Goal: Transaction & Acquisition: Subscribe to service/newsletter

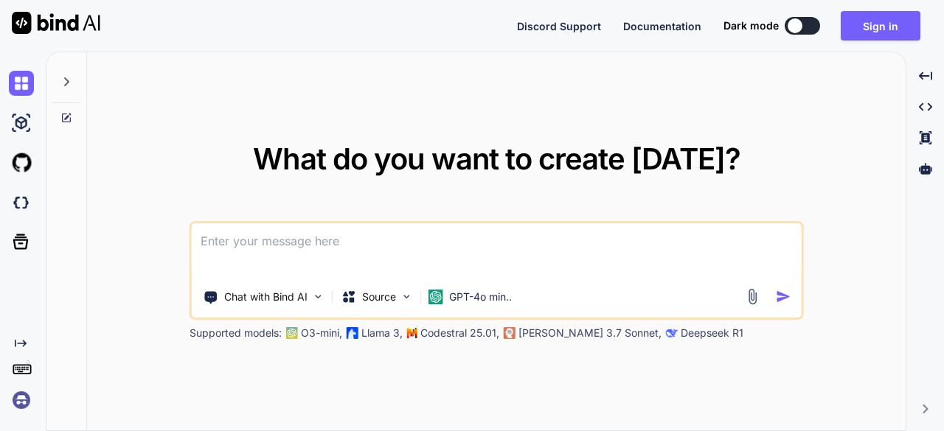
click at [55, 28] on img at bounding box center [56, 23] width 89 height 22
click at [317, 297] on img at bounding box center [318, 297] width 13 height 13
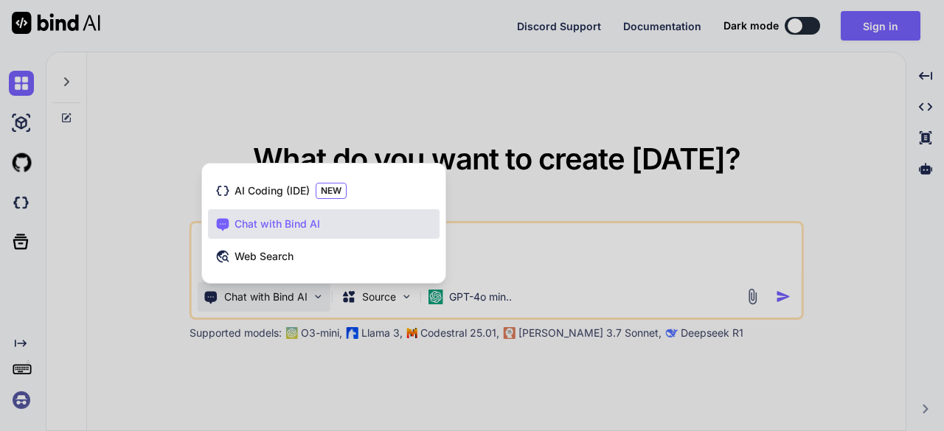
click at [245, 226] on span "Chat with Bind AI" at bounding box center [278, 224] width 86 height 15
type textarea "x"
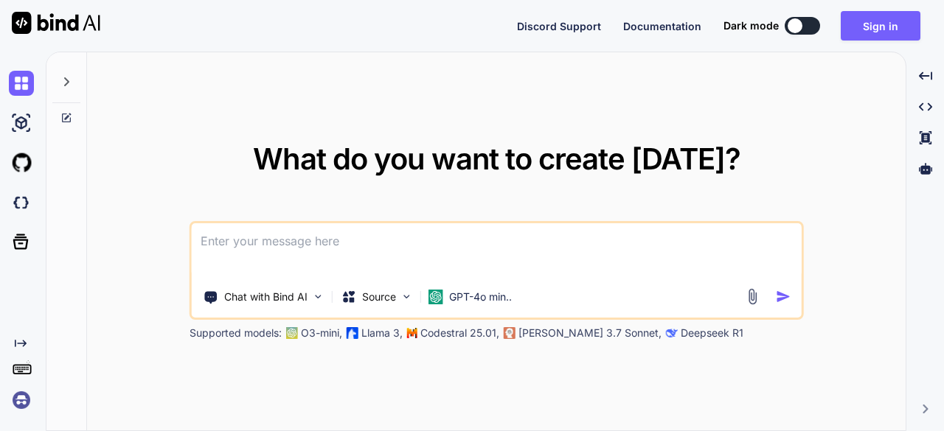
click at [238, 246] on textarea at bounding box center [497, 250] width 610 height 55
paste textarea
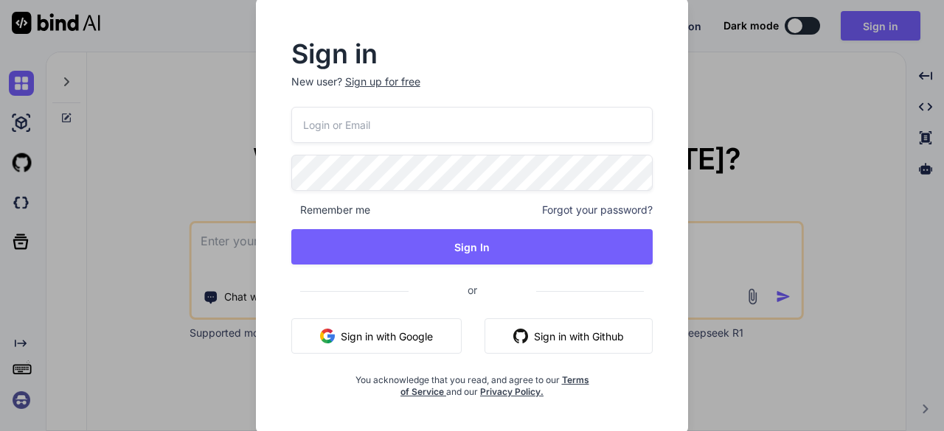
click at [343, 123] on input "email" at bounding box center [472, 125] width 362 height 36
type input "[EMAIL_ADDRESS][DOMAIN_NAME]"
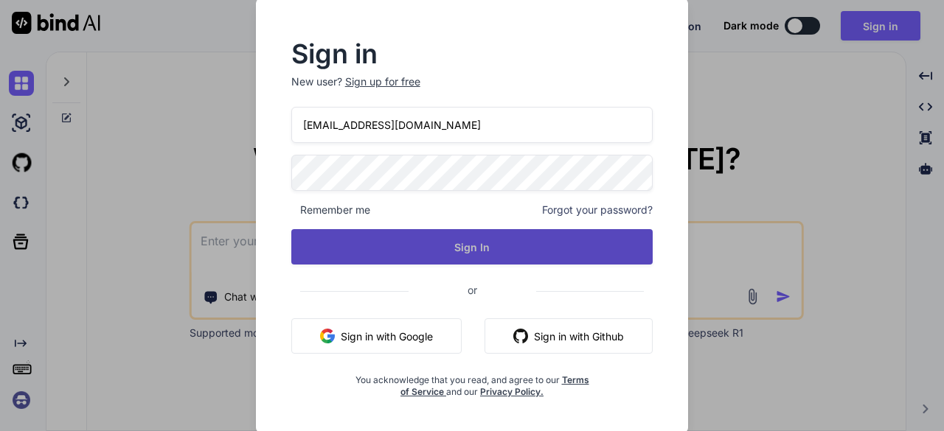
click at [584, 244] on button "Sign In" at bounding box center [472, 246] width 362 height 35
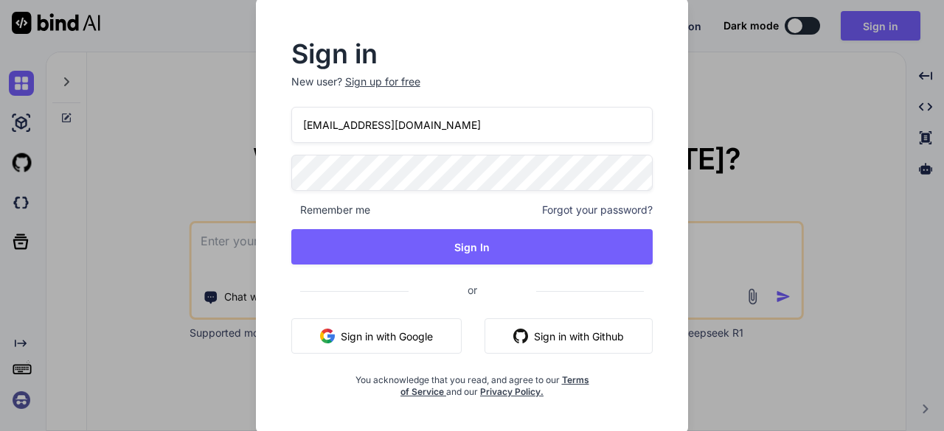
click at [396, 81] on div "Sign up for free" at bounding box center [382, 81] width 75 height 15
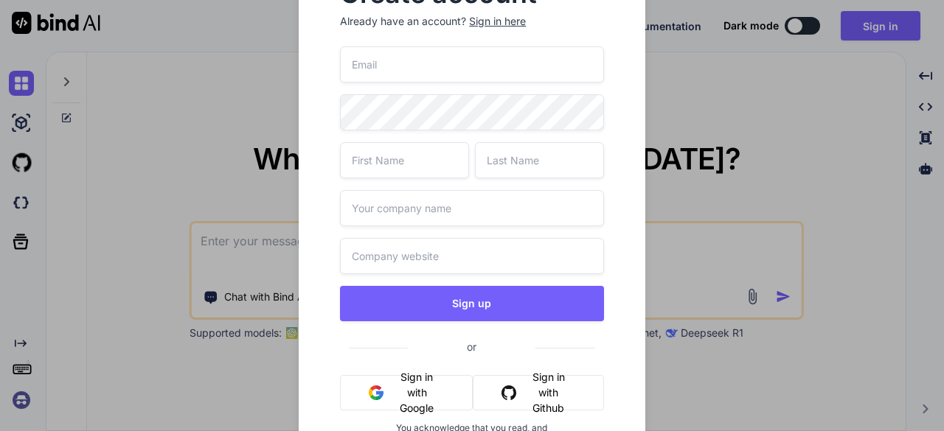
click at [474, 66] on input "email" at bounding box center [471, 64] width 263 height 36
type input "[EMAIL_ADDRESS][DOMAIN_NAME]"
type input "Ricardo"
type input "Ceja Jr"
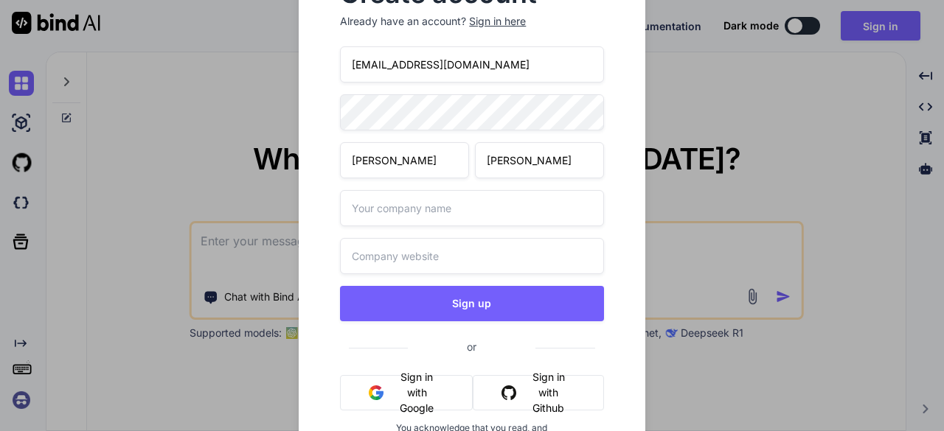
scroll to position [31, 0]
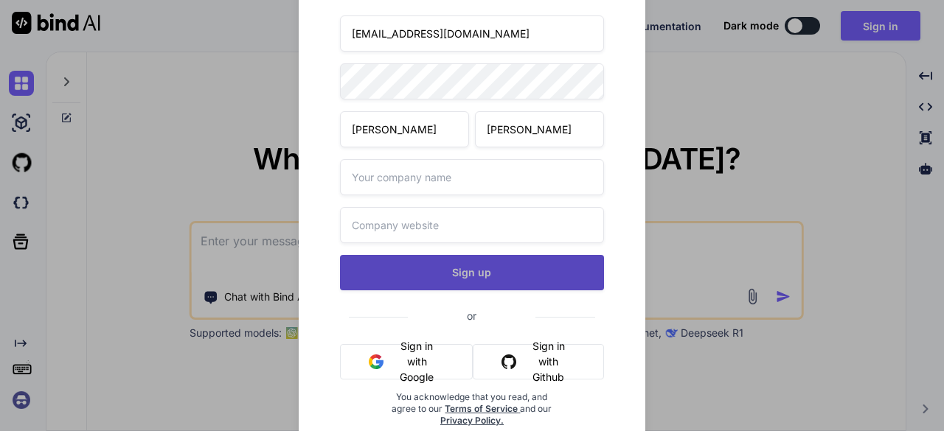
click at [523, 277] on button "Sign up" at bounding box center [471, 272] width 263 height 35
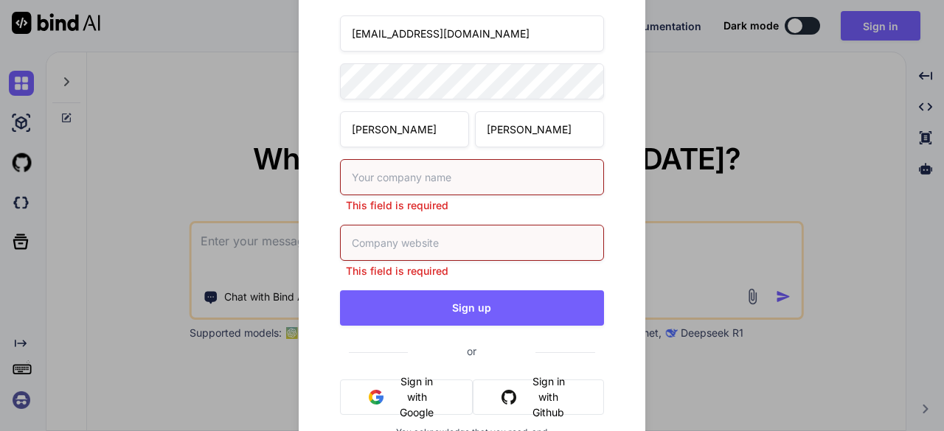
click at [544, 181] on input "text" at bounding box center [471, 177] width 263 height 36
type input "WFG"
click at [469, 243] on div "WFG This field is required" at bounding box center [471, 252] width 263 height 54
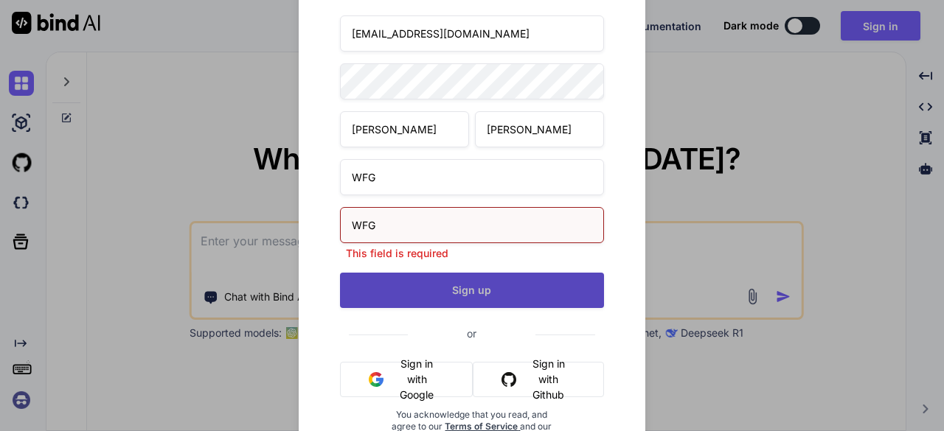
click at [572, 301] on div "rick_84_510@yahoo.com Ricardo Ceja Jr WFG WFG This field is required Sign up or…" at bounding box center [471, 247] width 263 height 465
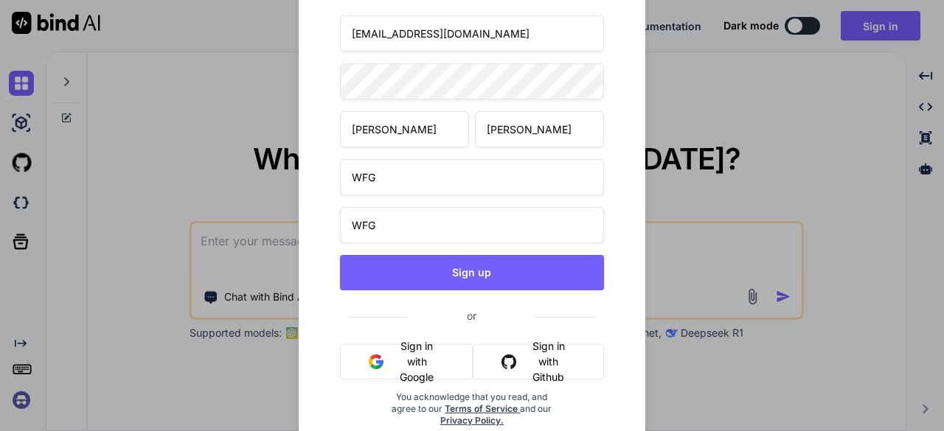
click at [575, 179] on input "WFG" at bounding box center [471, 177] width 263 height 36
click at [586, 221] on input "WFG" at bounding box center [471, 225] width 263 height 36
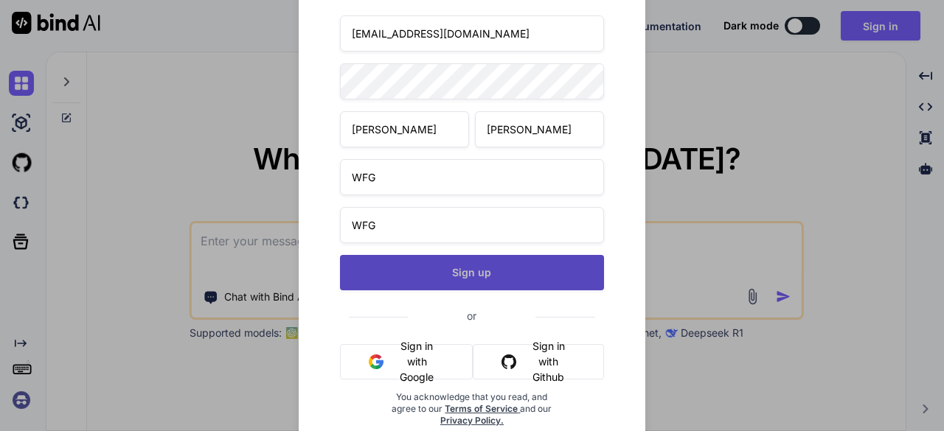
click at [574, 275] on button "Sign up" at bounding box center [471, 272] width 263 height 35
type textarea "x"
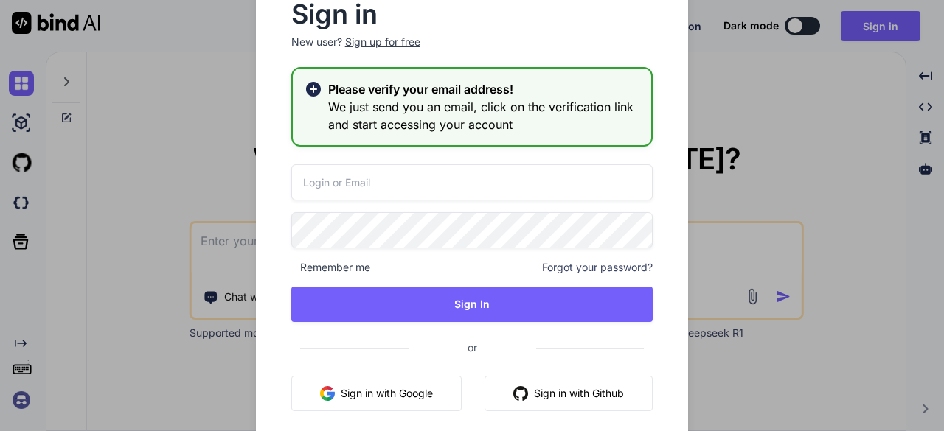
click at [99, 311] on div "Sign in New user? Sign up for free Please verify your email address! We just se…" at bounding box center [472, 215] width 944 height 431
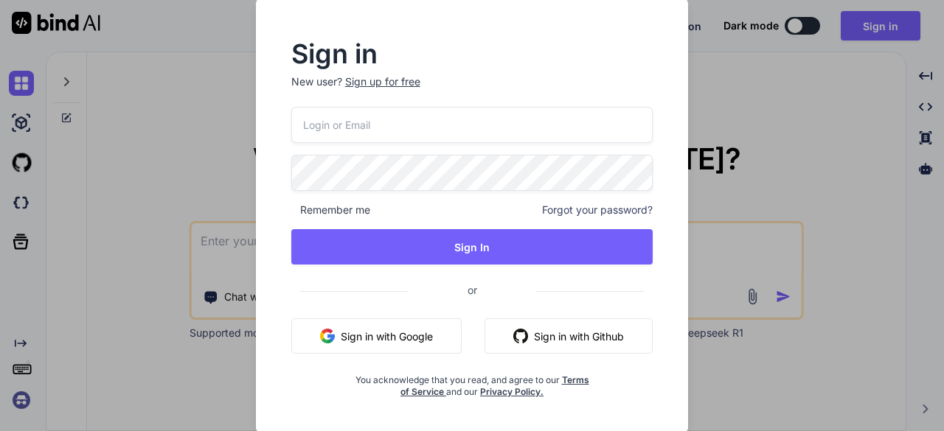
type textarea "x"
click at [321, 125] on input "email" at bounding box center [472, 125] width 362 height 36
type input "rick_84_510@yahoo.com"
click at [285, 278] on div "Sign in New user? Sign up for free rick_84_510@yahoo.com Remember me Forgot you…" at bounding box center [472, 220] width 409 height 356
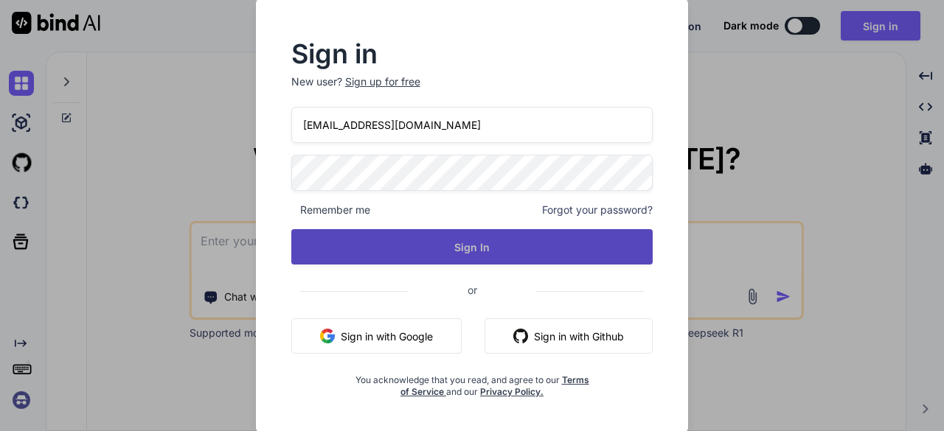
click at [319, 254] on button "Sign In" at bounding box center [472, 246] width 362 height 35
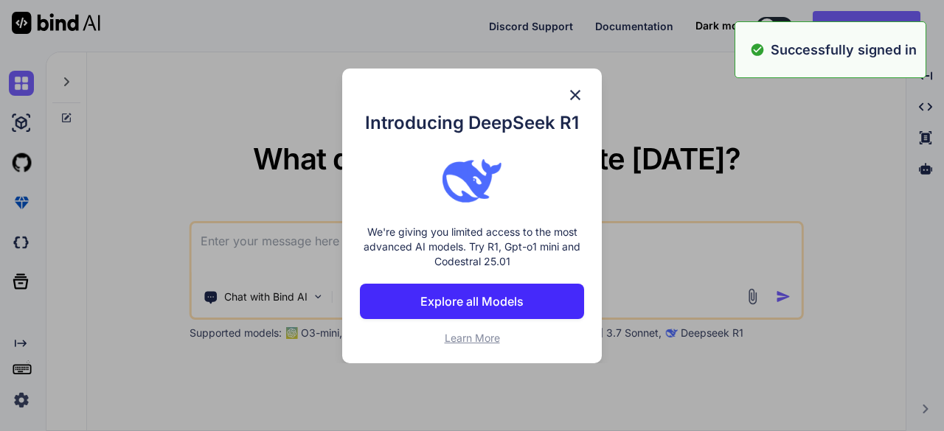
type textarea "x"
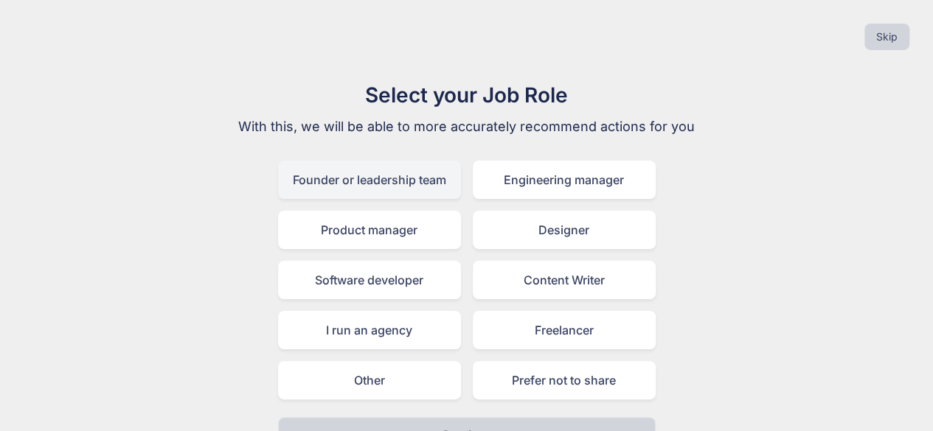
click at [310, 186] on div "Founder or leadership team" at bounding box center [369, 180] width 183 height 38
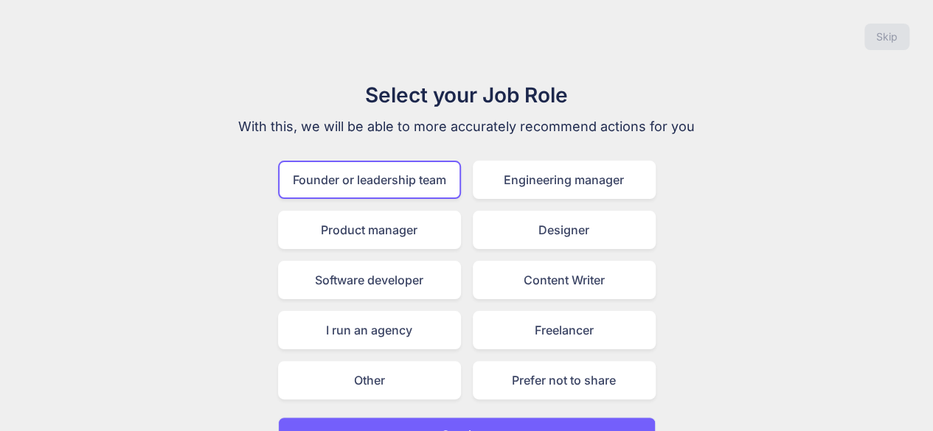
scroll to position [32, 0]
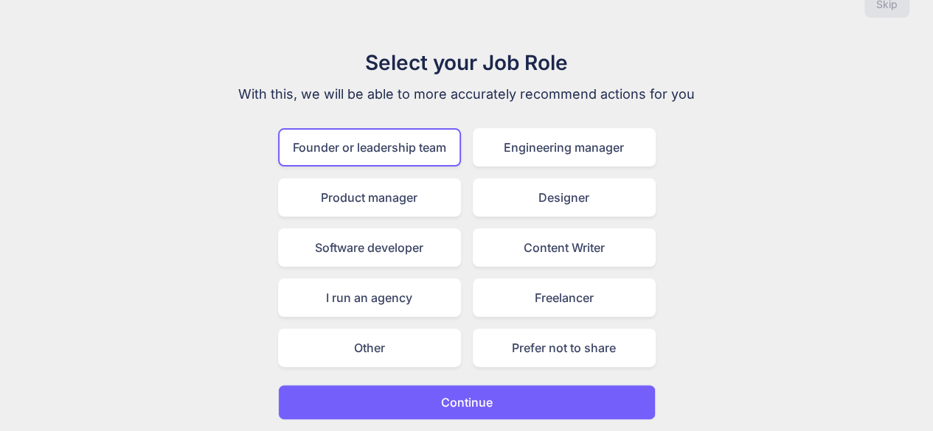
click at [353, 399] on button "Continue" at bounding box center [467, 402] width 378 height 35
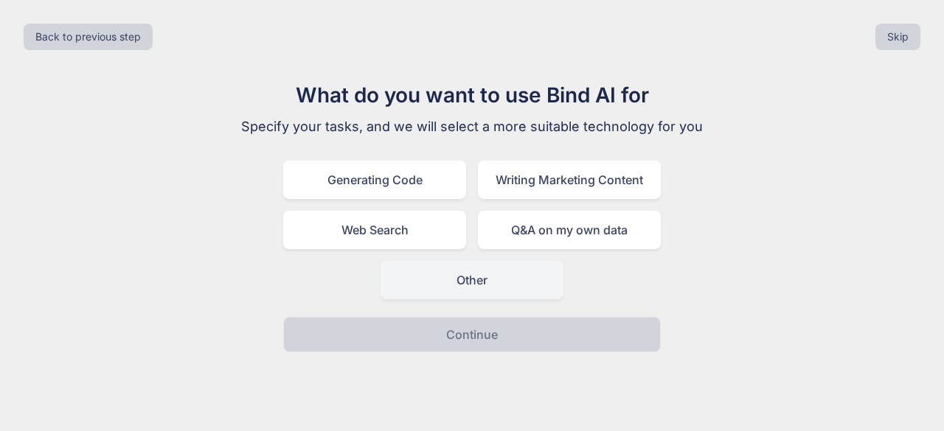
click at [431, 287] on div "Other" at bounding box center [472, 280] width 183 height 38
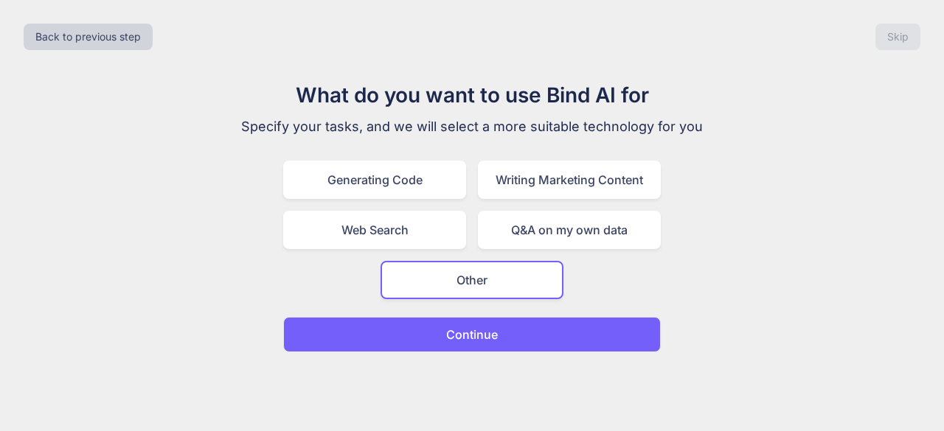
click at [354, 339] on button "Continue" at bounding box center [472, 334] width 378 height 35
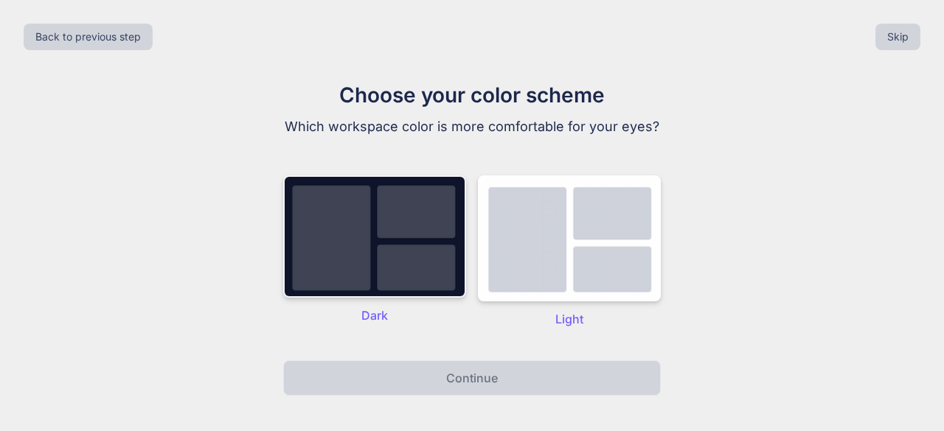
click at [347, 221] on img at bounding box center [374, 237] width 183 height 122
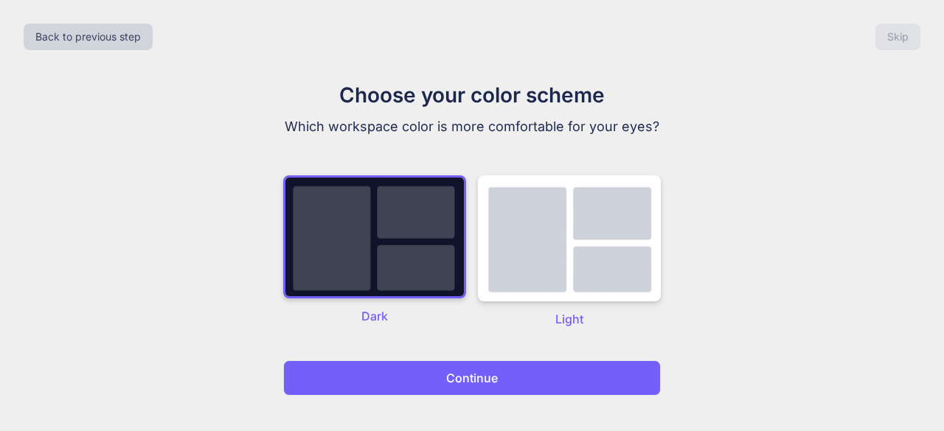
click at [602, 378] on button "Continue" at bounding box center [472, 378] width 378 height 35
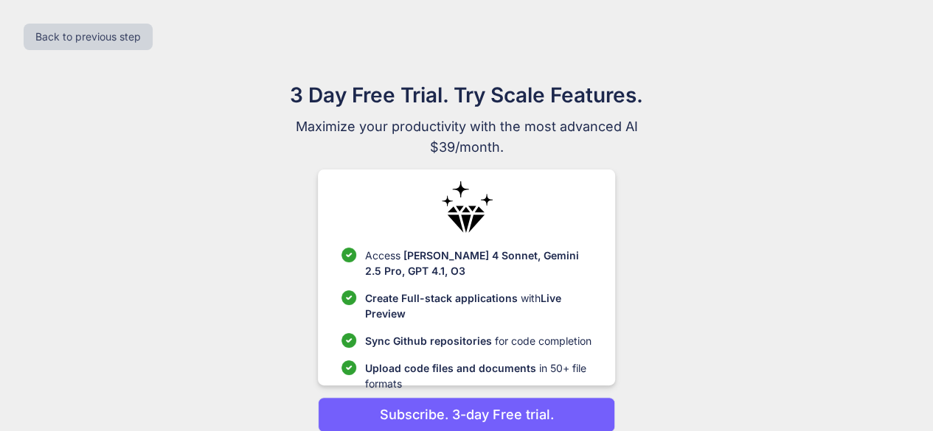
scroll to position [63, 0]
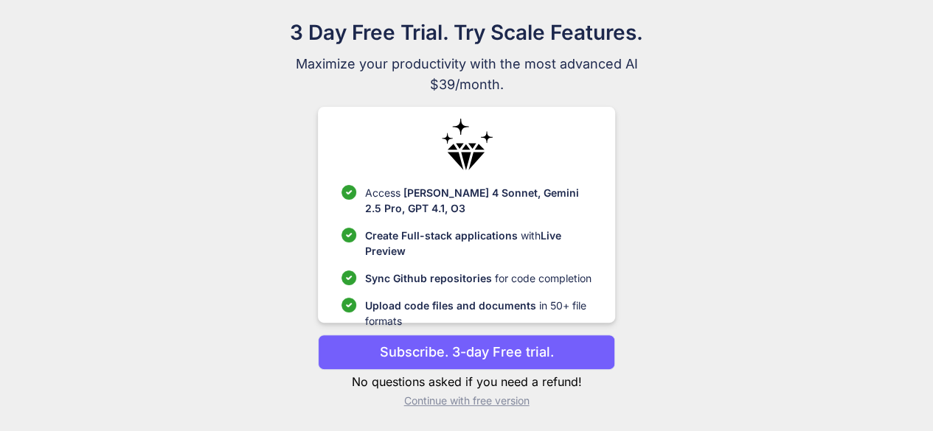
click at [486, 346] on p "Subscribe. 3-day Free trial." at bounding box center [467, 352] width 174 height 20
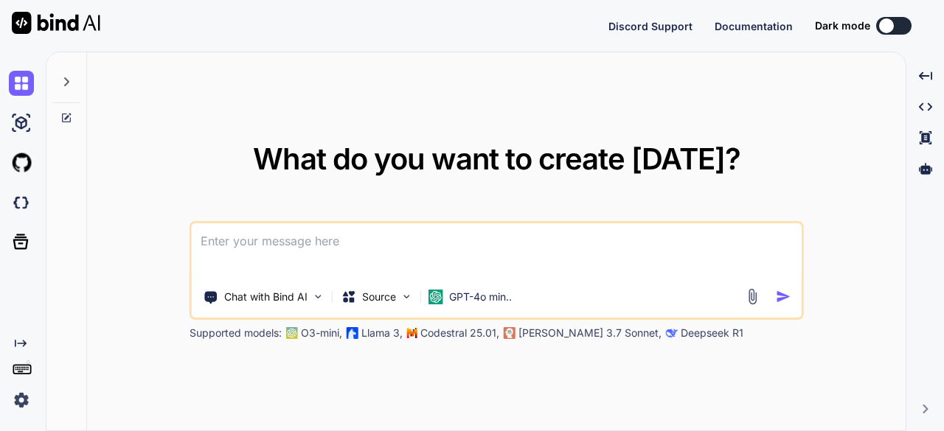
click at [887, 24] on div at bounding box center [886, 25] width 15 height 15
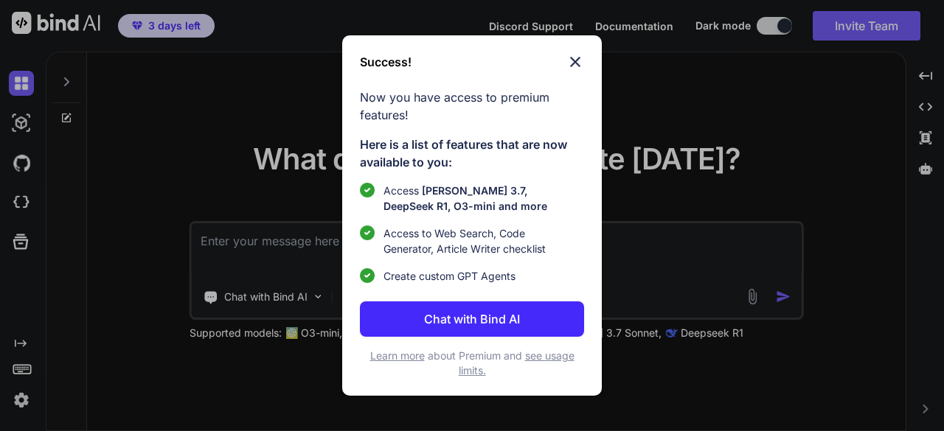
type textarea "x"
click at [575, 66] on img at bounding box center [575, 62] width 18 height 18
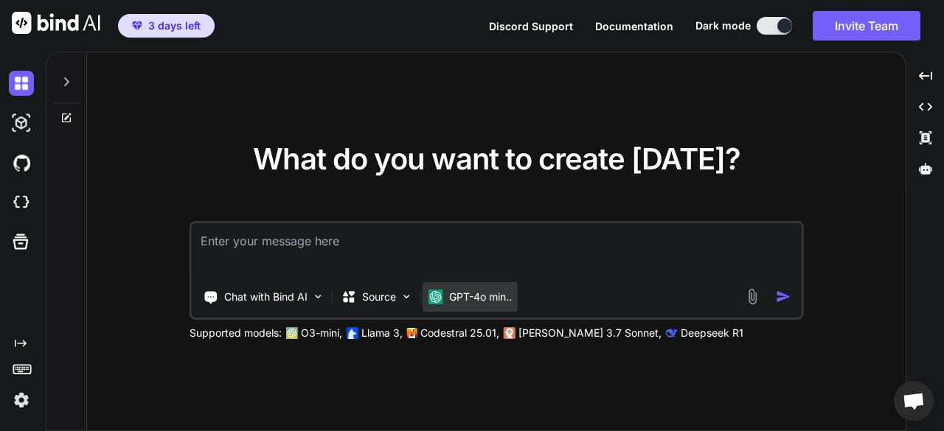
click at [502, 297] on p "GPT-4o min.." at bounding box center [480, 297] width 63 height 15
click at [488, 305] on div "GPT-4o min.." at bounding box center [470, 297] width 95 height 30
click at [475, 287] on div "GPT-4o min.." at bounding box center [470, 297] width 95 height 30
click at [484, 249] on textarea at bounding box center [497, 250] width 610 height 55
paste textarea "Create an app where my construction crew can take pictures and video tag and or…"
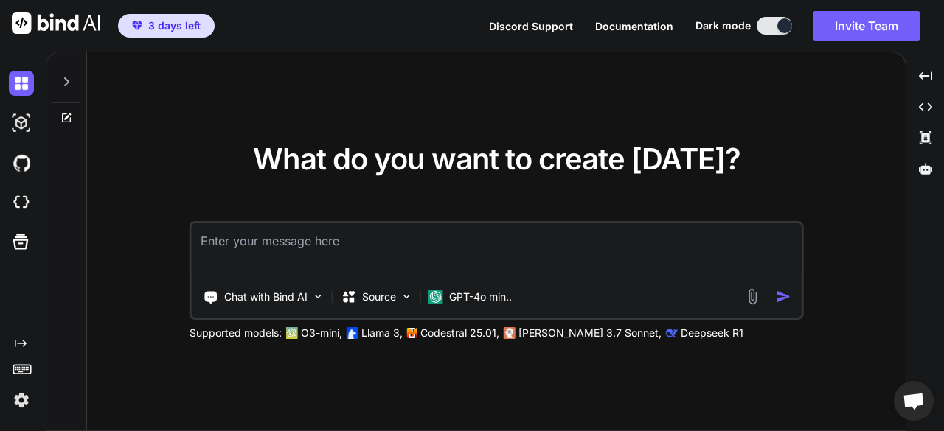
type textarea "Create an app where my construction crew can take pictures and video tag and or…"
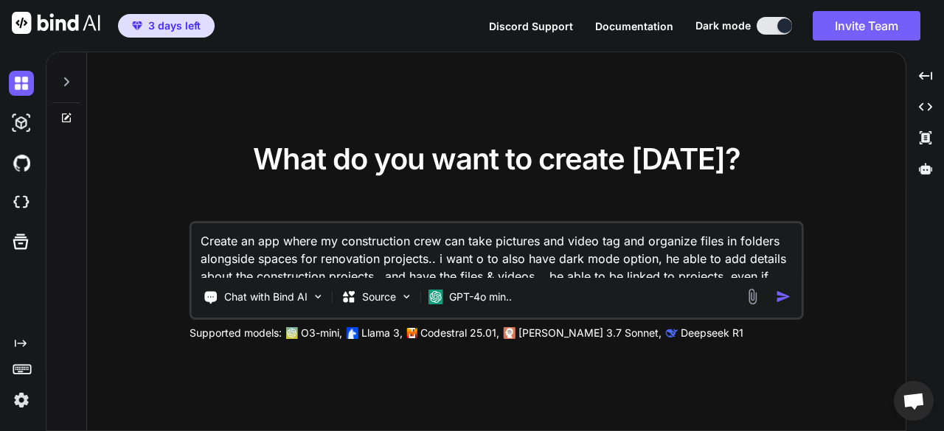
type textarea "x"
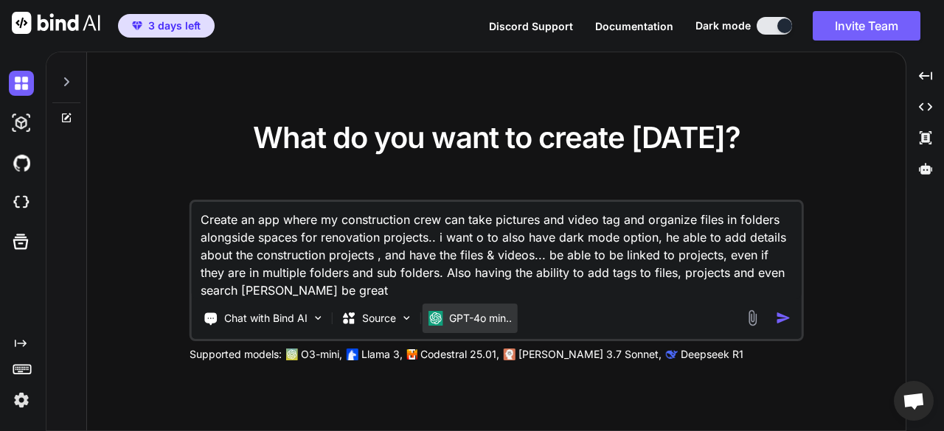
type textarea "Create an app where my construction crew can take pictures and video tag and or…"
click at [505, 319] on p "GPT-4o min.." at bounding box center [480, 318] width 63 height 15
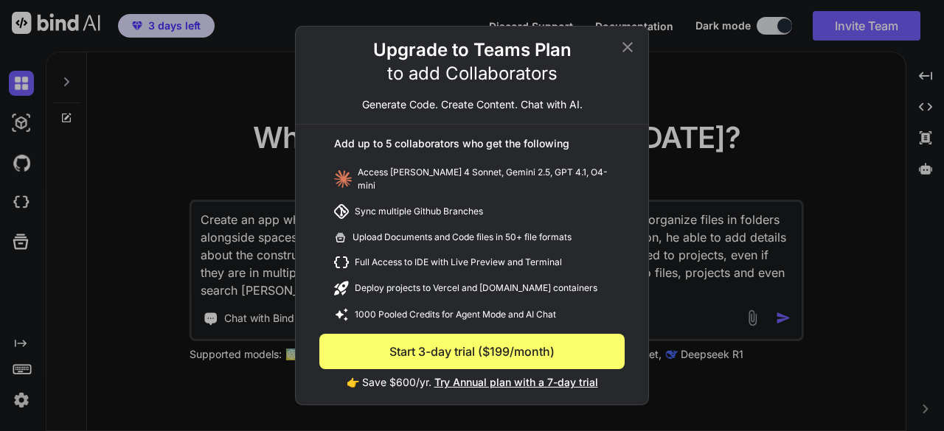
type textarea "x"
click at [628, 52] on icon at bounding box center [628, 47] width 10 height 10
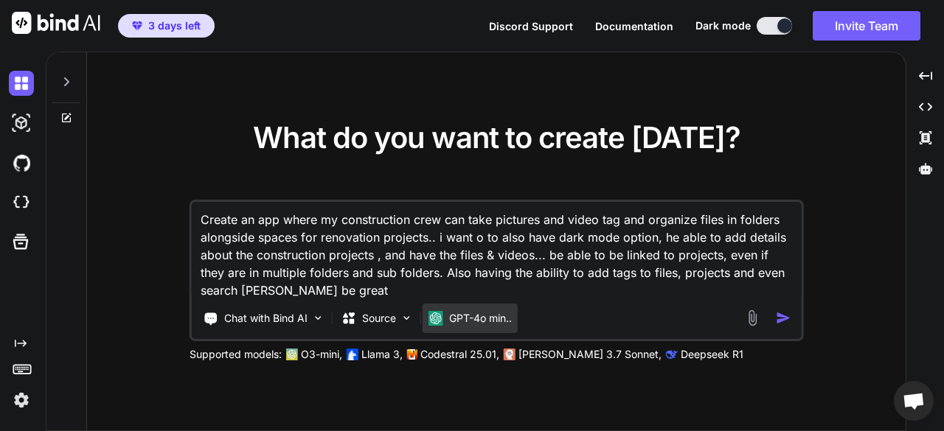
click at [455, 323] on p "GPT-4o min.." at bounding box center [480, 318] width 63 height 15
click at [509, 322] on p "GPT-4o min.." at bounding box center [480, 318] width 63 height 15
click at [476, 318] on p "GPT-4o min.." at bounding box center [480, 318] width 63 height 15
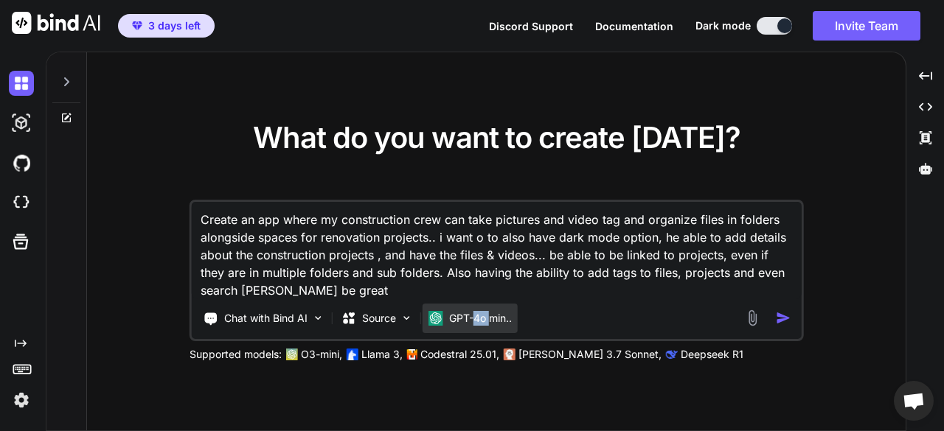
click at [476, 318] on p "GPT-4o min.." at bounding box center [480, 318] width 63 height 15
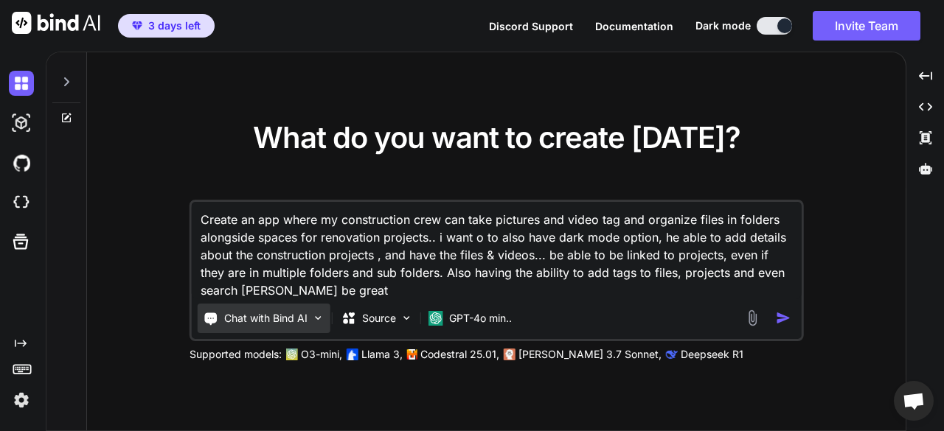
click at [274, 313] on p "Chat with Bind AI" at bounding box center [265, 318] width 83 height 15
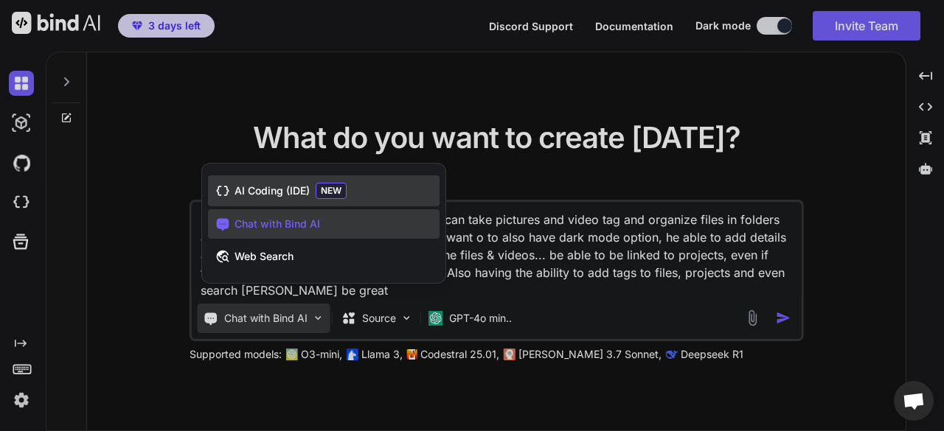
click at [331, 199] on span "NEW" at bounding box center [331, 191] width 31 height 16
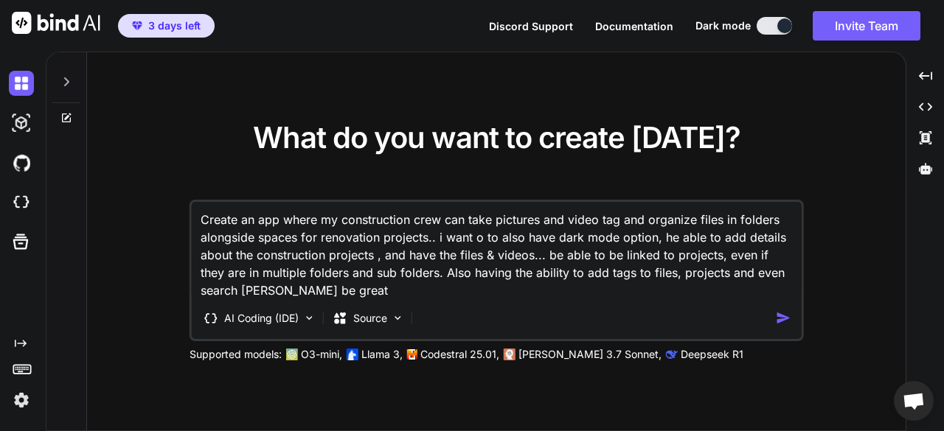
click at [442, 323] on div "AI Coding (IDE) Source" at bounding box center [484, 319] width 584 height 30
click at [269, 315] on p "AI Coding (IDE)" at bounding box center [261, 318] width 74 height 15
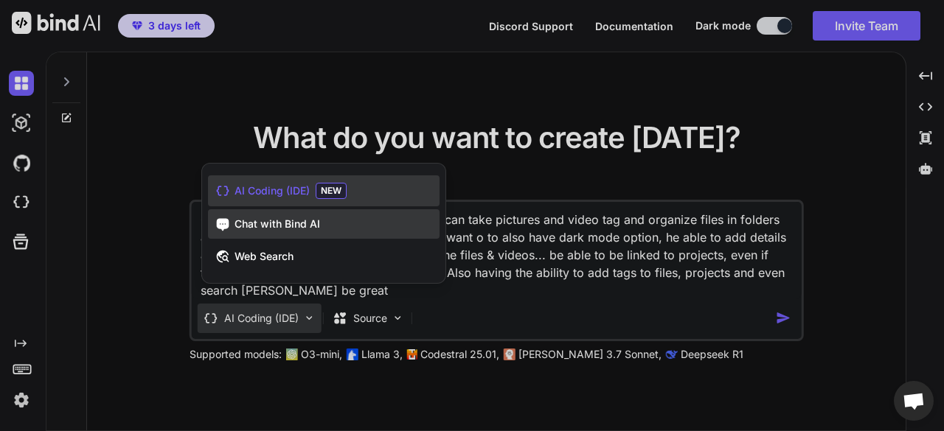
click at [310, 234] on div "Chat with Bind AI" at bounding box center [324, 224] width 232 height 30
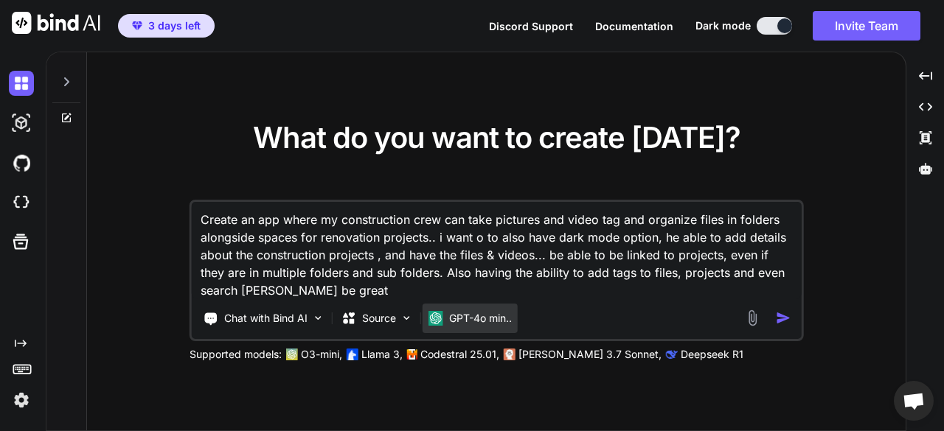
click at [443, 331] on div "GPT-4o min.." at bounding box center [470, 319] width 95 height 30
click at [509, 350] on img at bounding box center [510, 355] width 12 height 12
click at [516, 356] on div "Supported models: O3-mini, Llama 3, Codestral 25.01, [PERSON_NAME] 3.7 Sonnet, …" at bounding box center [559, 354] width 738 height 15
click at [779, 318] on img "button" at bounding box center [782, 318] width 15 height 15
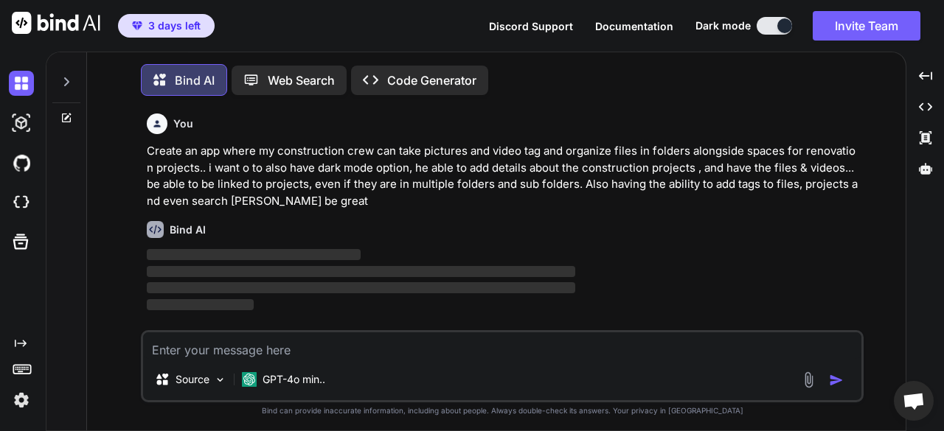
scroll to position [6, 0]
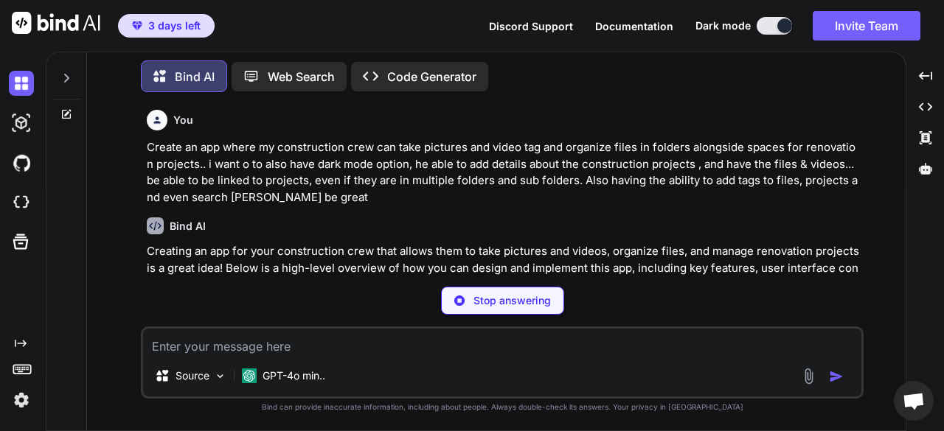
click at [60, 80] on icon at bounding box center [66, 78] width 12 height 12
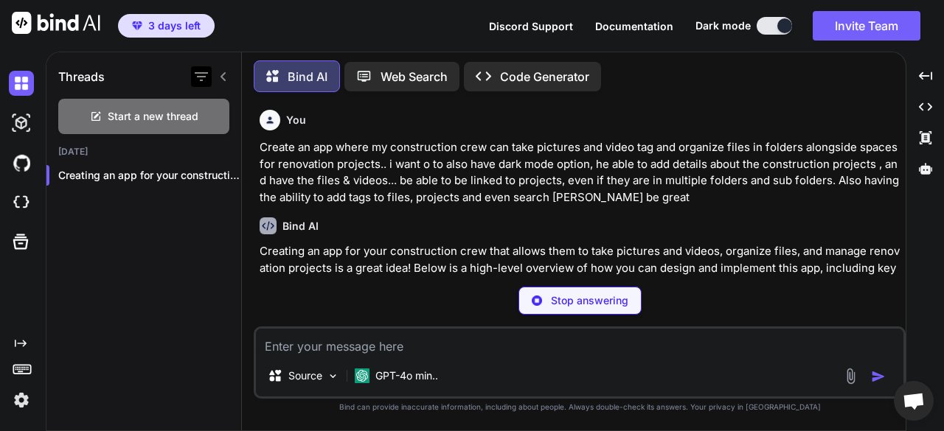
click at [201, 75] on icon "button" at bounding box center [202, 77] width 18 height 18
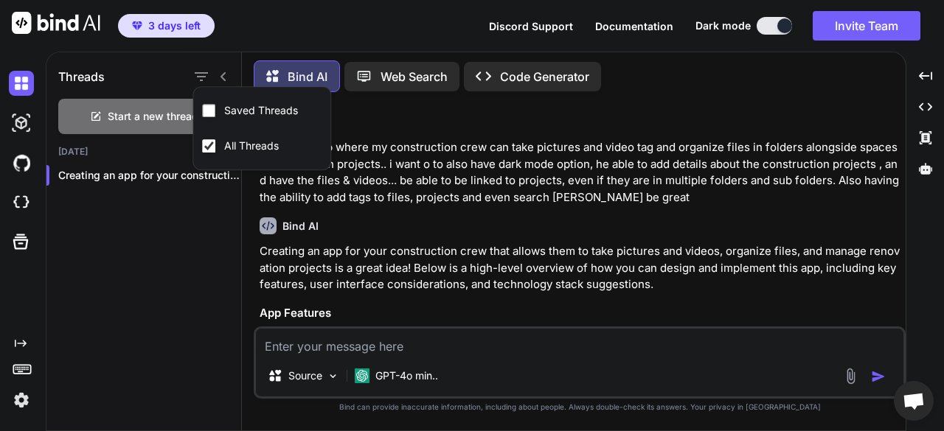
click at [276, 26] on div "3 days left Discord Support Documentation Dark mode Invite Team Created with Pi…" at bounding box center [472, 26] width 944 height 52
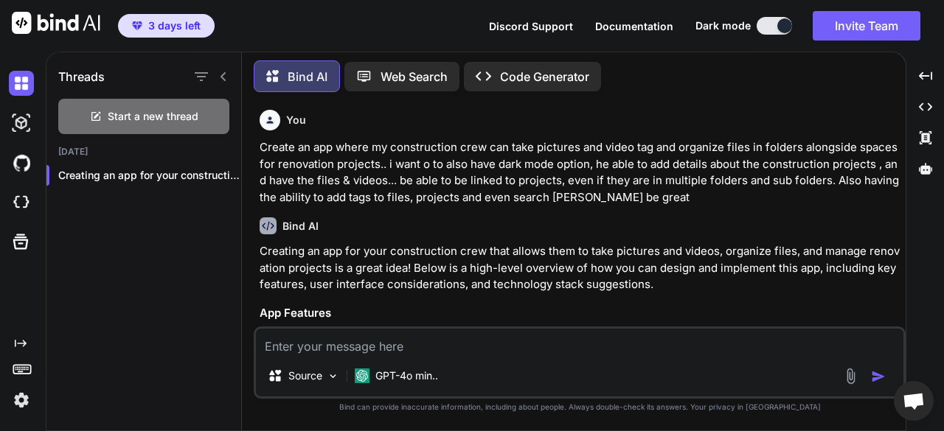
click at [221, 77] on icon at bounding box center [224, 77] width 12 height 12
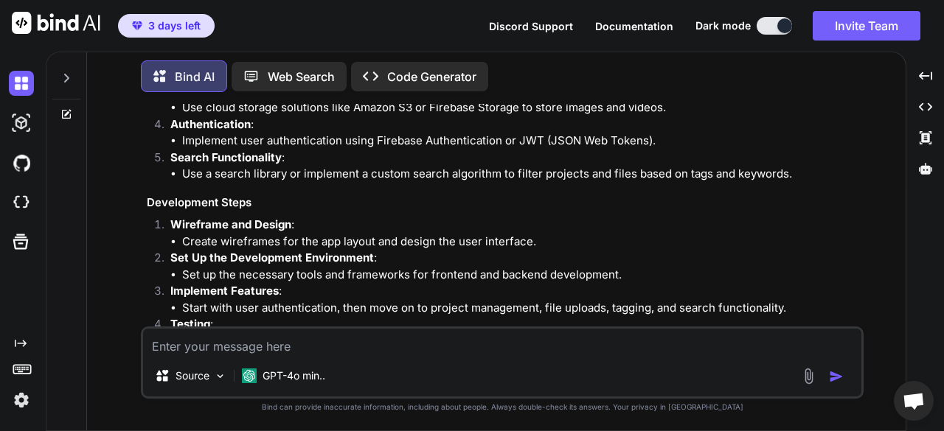
scroll to position [926, 0]
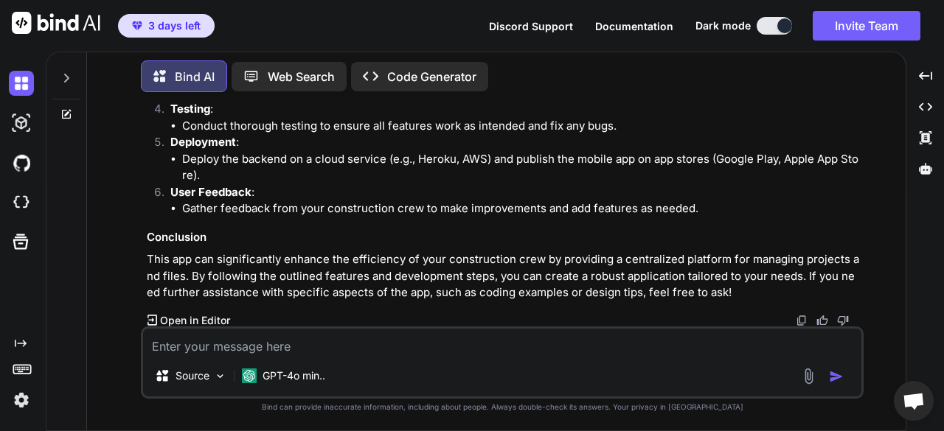
click at [207, 320] on p "Open in Editor" at bounding box center [195, 320] width 70 height 15
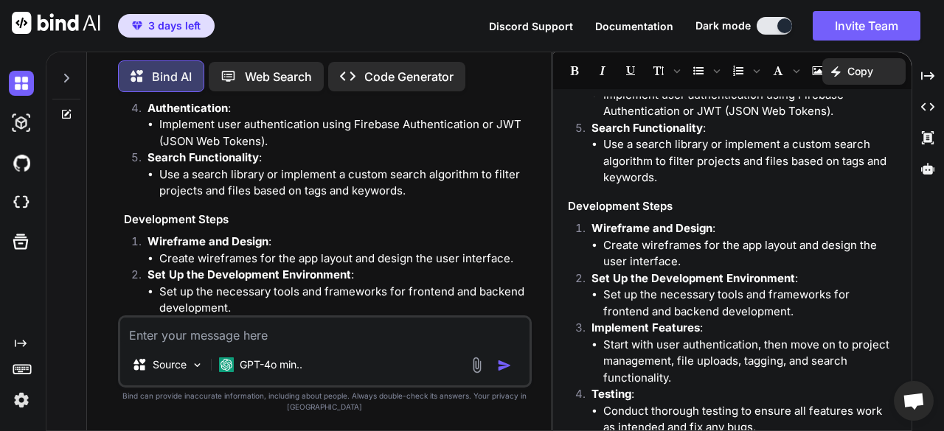
scroll to position [1190, 0]
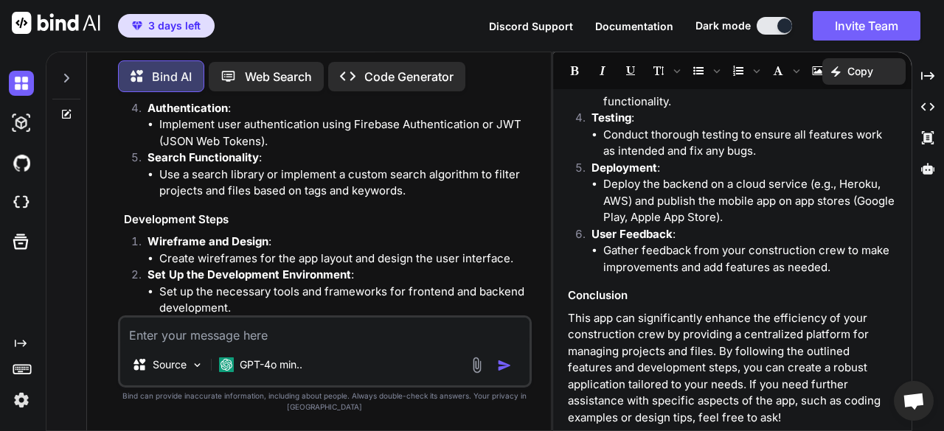
click at [443, 324] on textarea at bounding box center [325, 331] width 410 height 27
click at [279, 372] on p "GPT-4o min.." at bounding box center [271, 365] width 63 height 15
click at [308, 319] on textarea at bounding box center [325, 331] width 410 height 27
type textarea "v"
type textarea "create it"
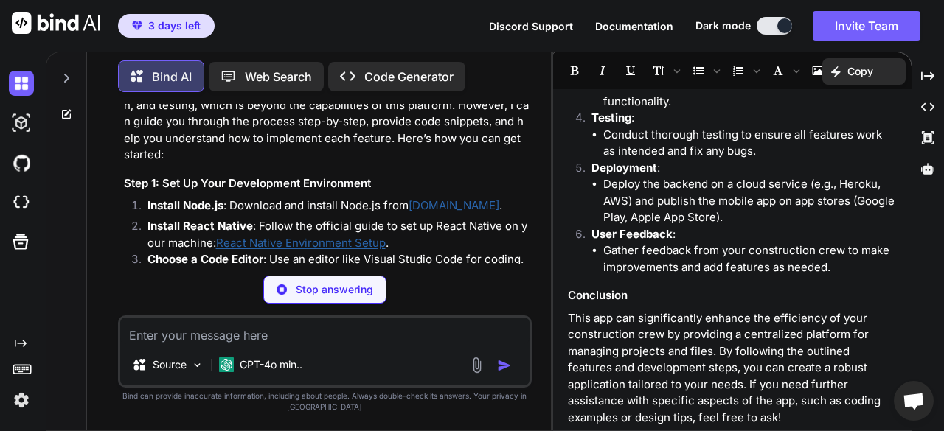
scroll to position [1949, 0]
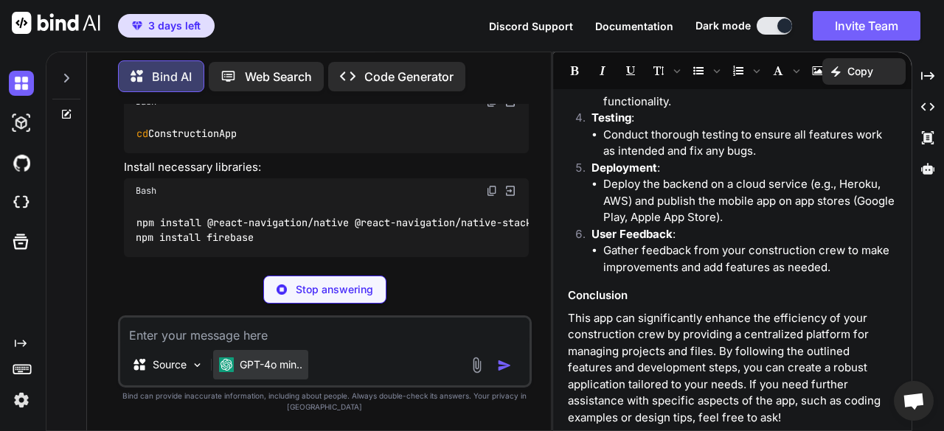
click at [242, 369] on p "GPT-4o min.." at bounding box center [271, 365] width 63 height 15
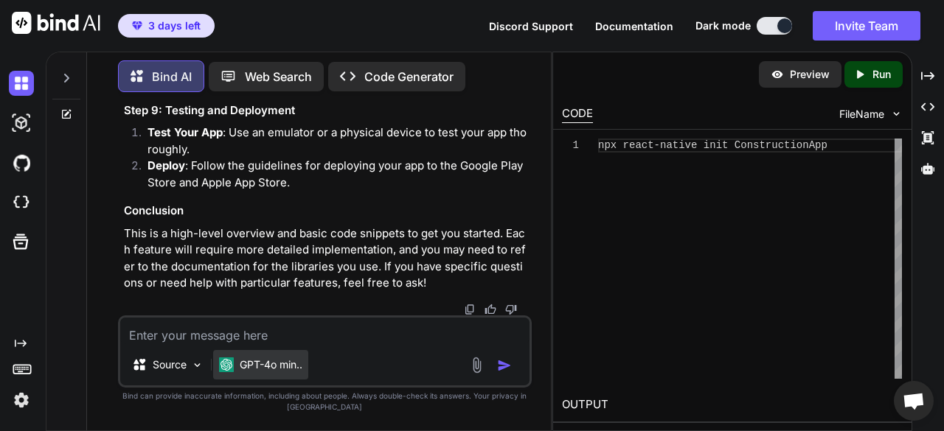
scroll to position [3541, 0]
click at [249, 72] on p "Web Search" at bounding box center [278, 77] width 67 height 18
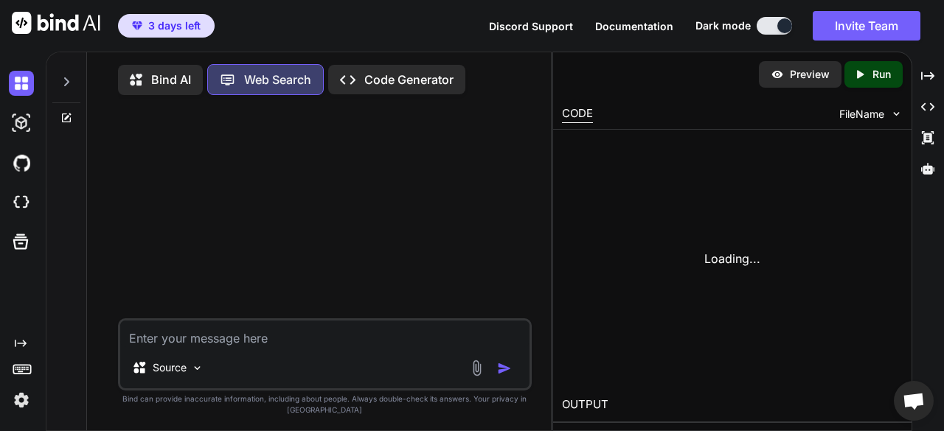
scroll to position [5, 0]
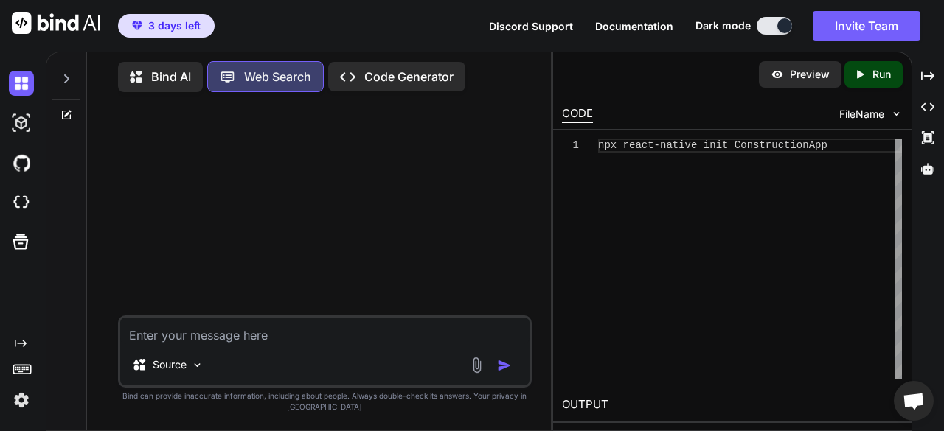
click at [151, 68] on p "Bind AI" at bounding box center [171, 77] width 40 height 18
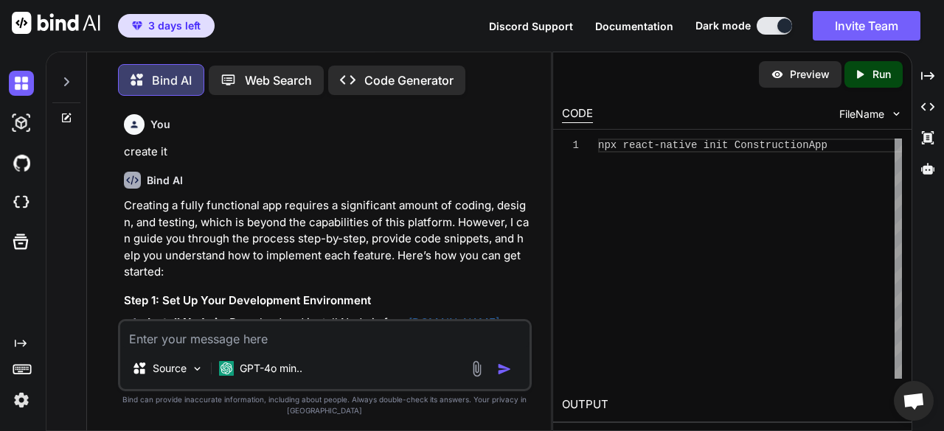
scroll to position [6, 0]
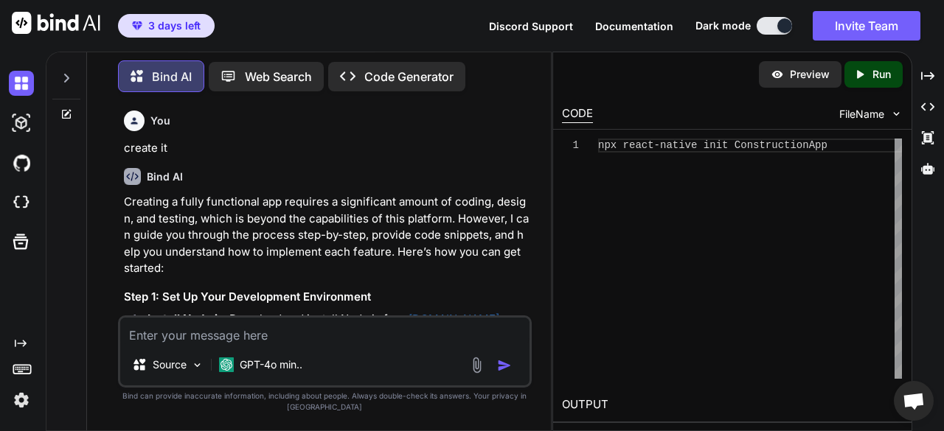
click at [869, 74] on icon "Created with Pixso." at bounding box center [862, 74] width 19 height 13
click at [803, 77] on p "Preview" at bounding box center [810, 74] width 40 height 15
click at [888, 74] on p "Run" at bounding box center [882, 74] width 18 height 15
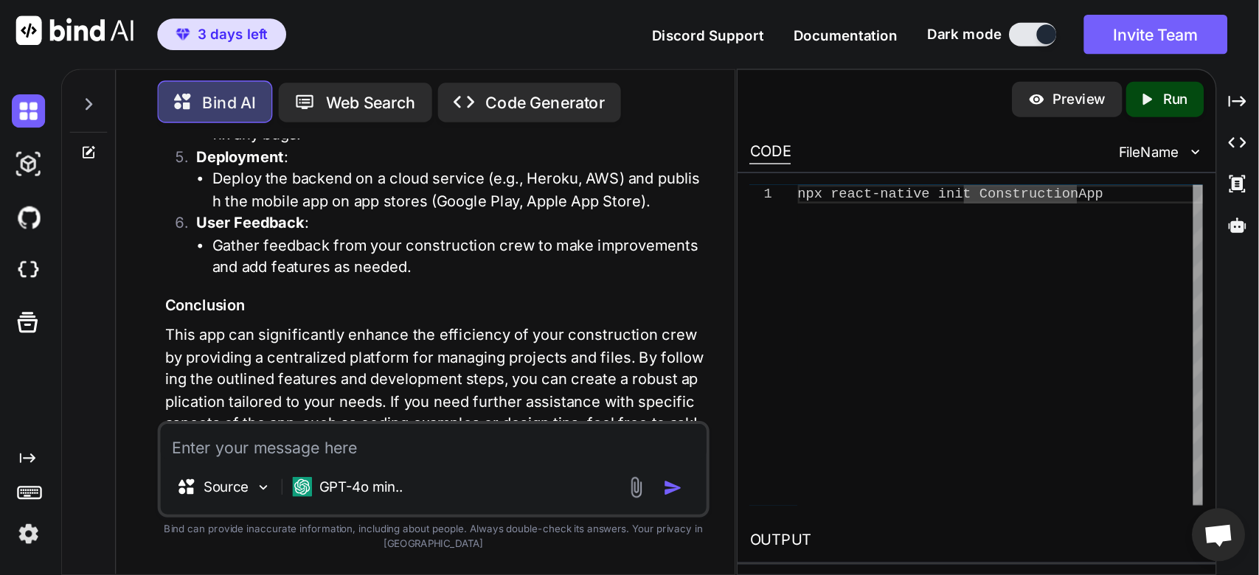
scroll to position [1271, 0]
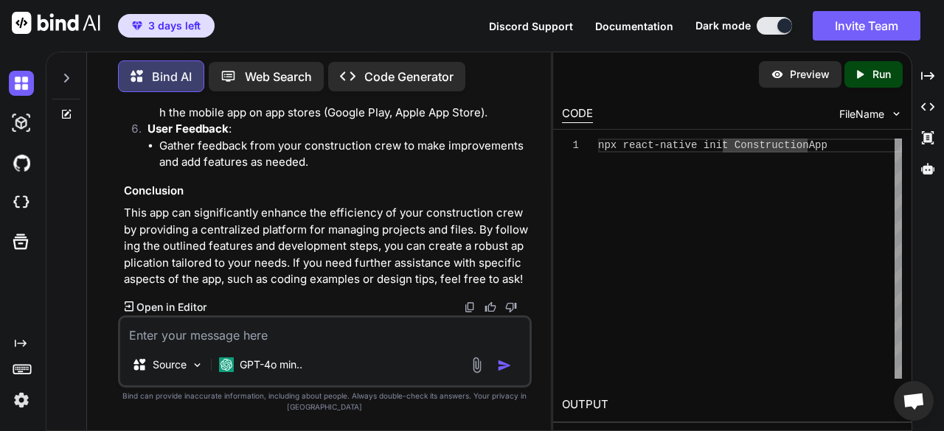
click at [440, 70] on p "Code Generator" at bounding box center [408, 77] width 89 height 18
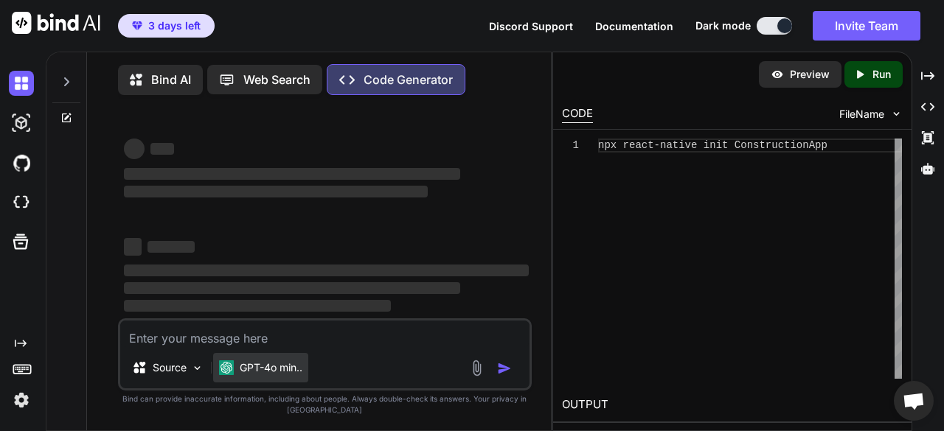
click at [271, 378] on div "GPT-4o min.." at bounding box center [260, 368] width 95 height 30
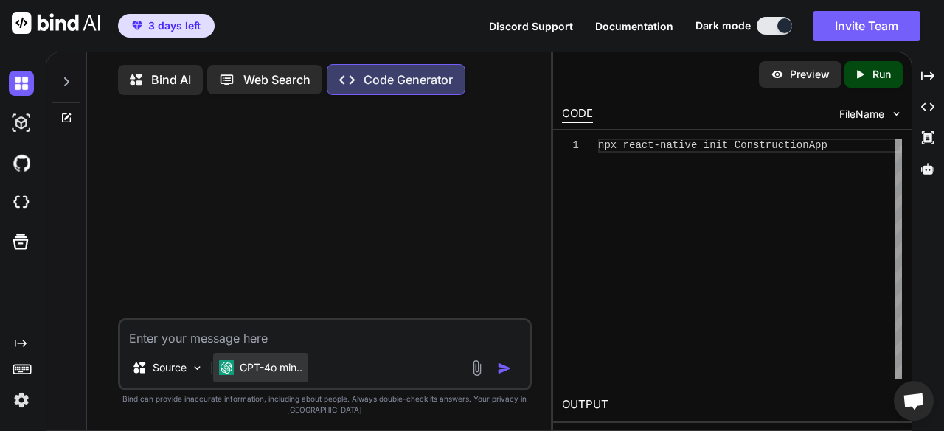
click at [270, 371] on p "GPT-4o min.." at bounding box center [271, 368] width 63 height 15
click at [178, 23] on span "3 days left" at bounding box center [174, 25] width 52 height 15
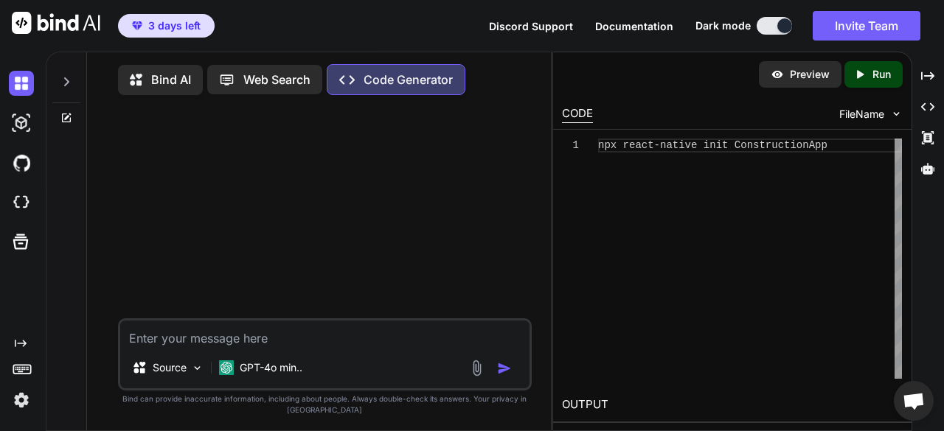
click at [69, 83] on icon at bounding box center [66, 82] width 12 height 12
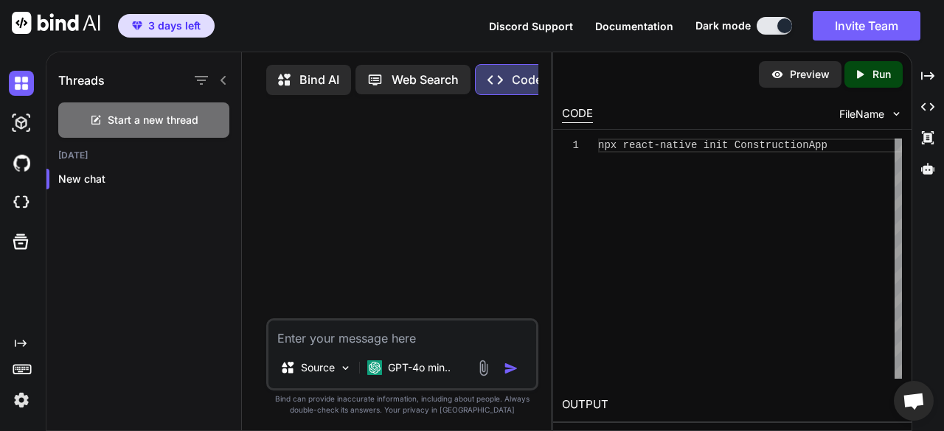
click at [223, 74] on icon at bounding box center [224, 80] width 12 height 12
